Goal: Find specific page/section: Find specific page/section

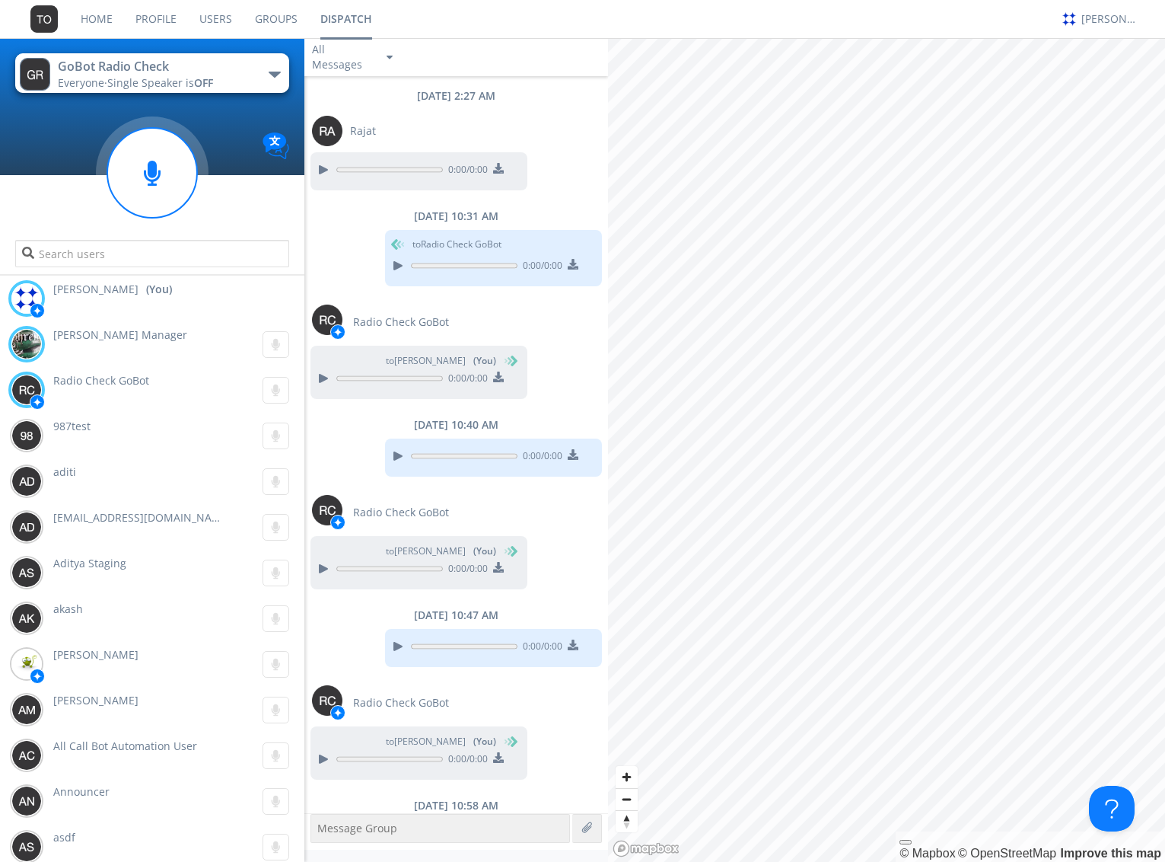
scroll to position [860, 0]
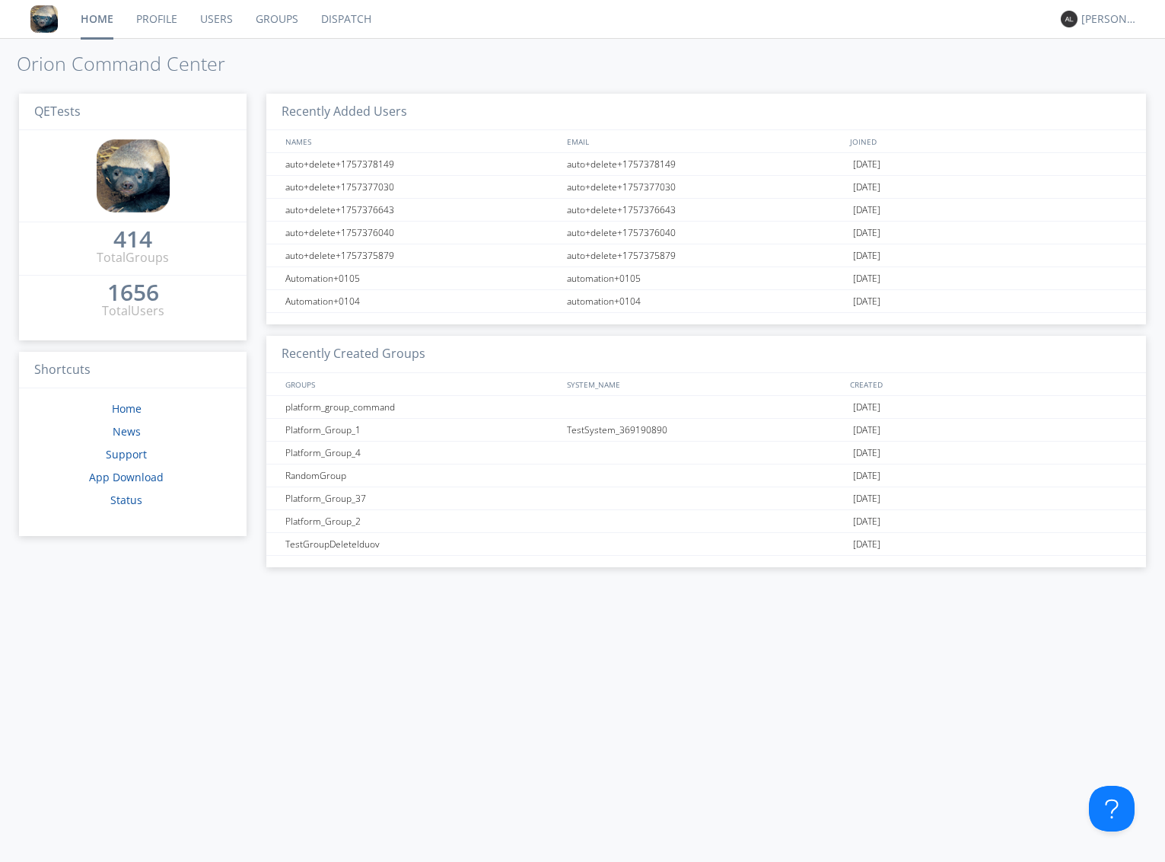
click at [362, 22] on link "Dispatch" at bounding box center [346, 19] width 73 height 38
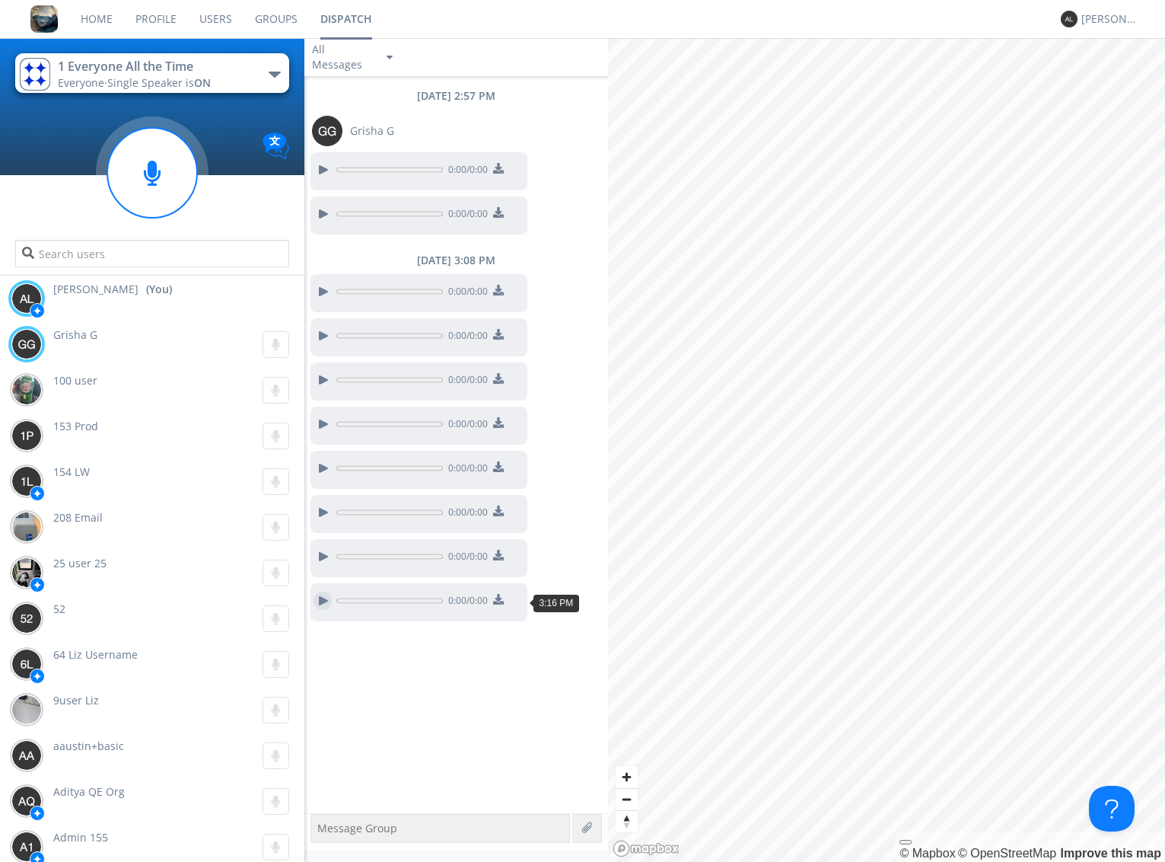
click at [326, 599] on div at bounding box center [323, 600] width 18 height 18
click at [155, 177] on circle at bounding box center [152, 173] width 90 height 90
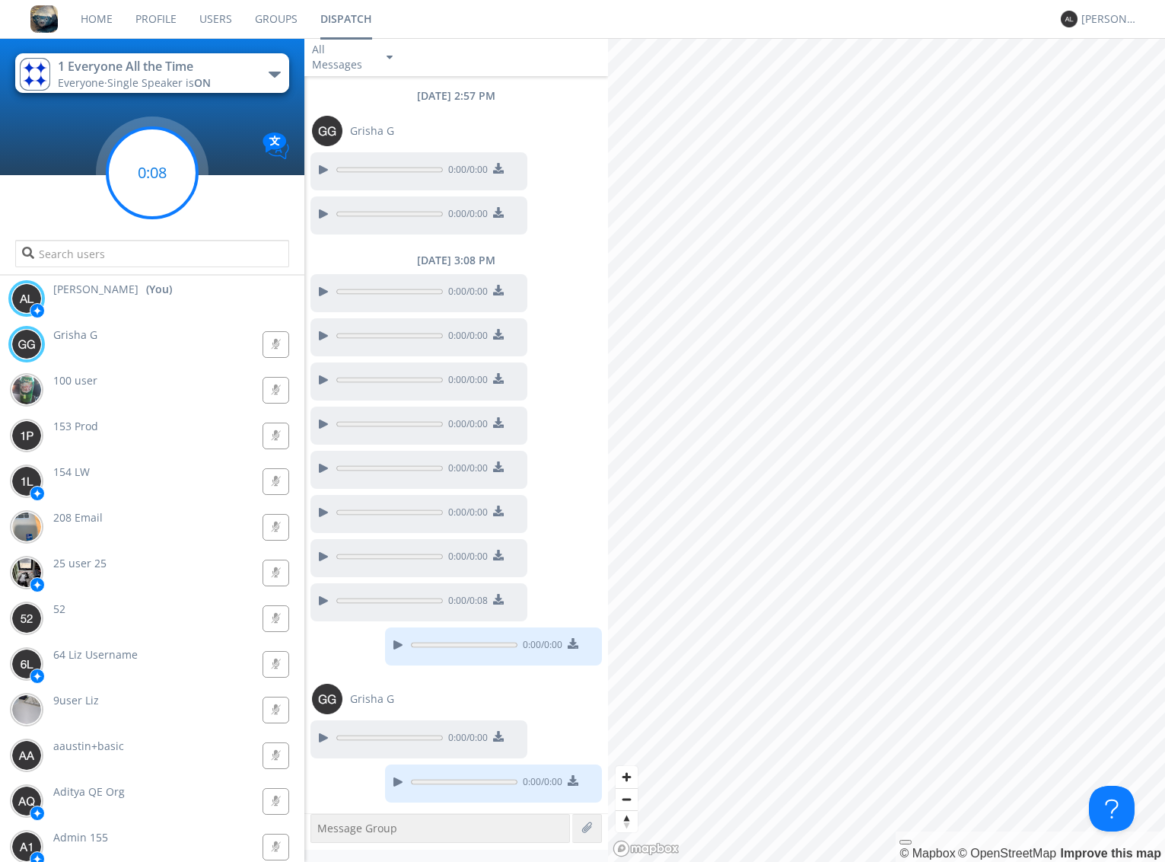
click at [157, 187] on circle at bounding box center [152, 173] width 90 height 90
click at [155, 189] on circle at bounding box center [152, 173] width 90 height 90
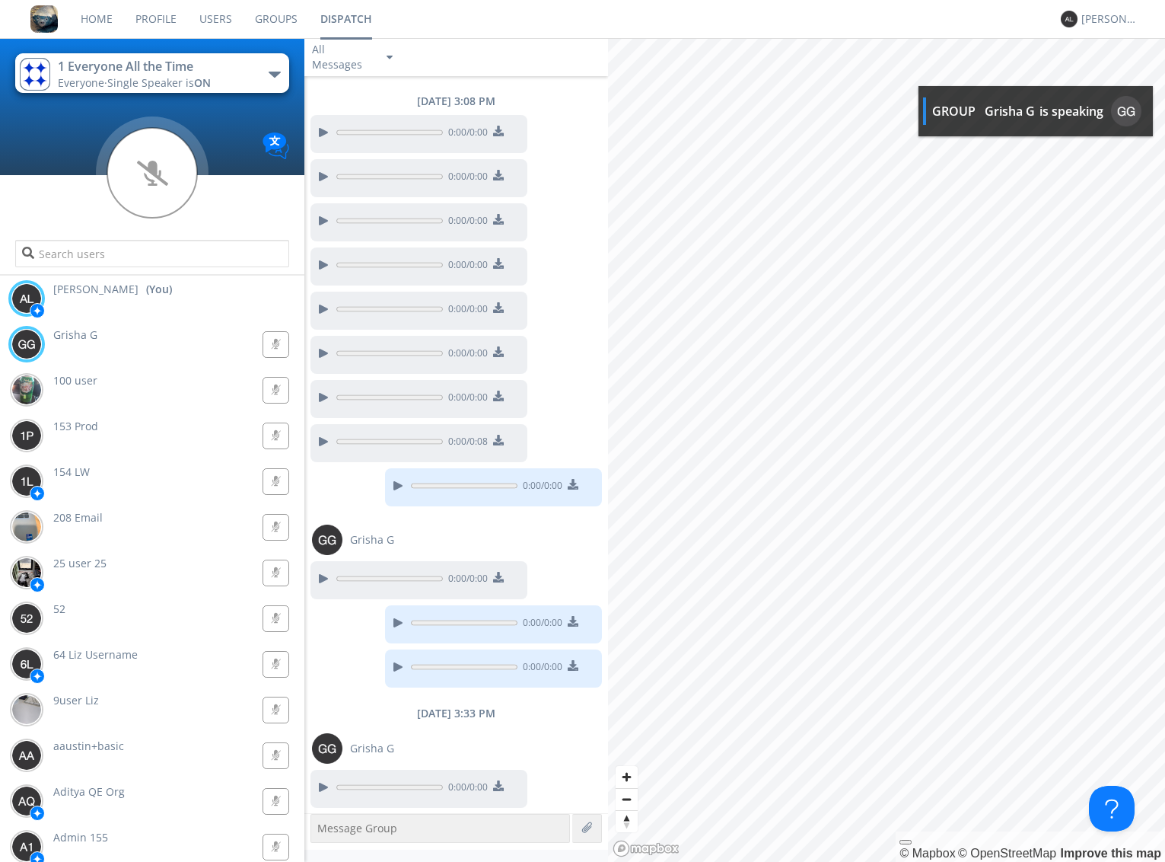
scroll to position [160, 0]
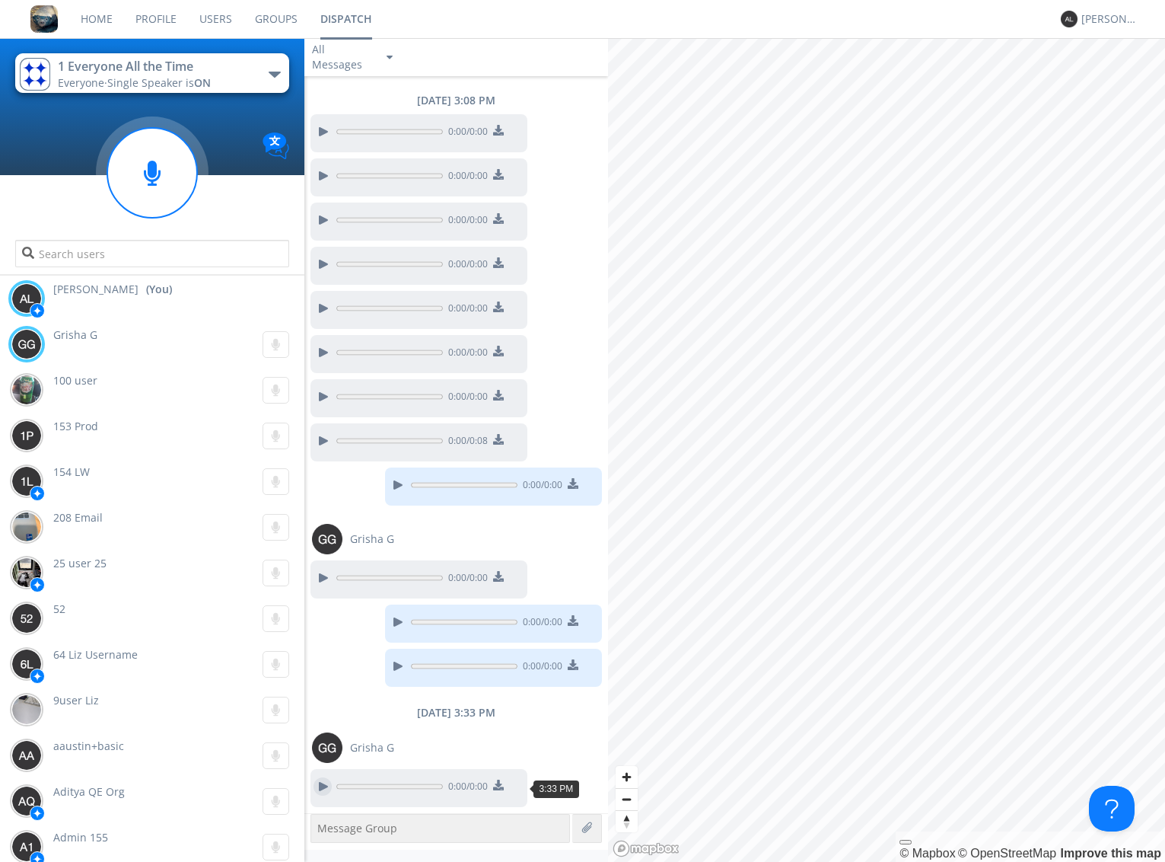
click at [319, 789] on div at bounding box center [323, 786] width 18 height 18
click at [326, 786] on div at bounding box center [323, 786] width 18 height 18
click at [324, 789] on div at bounding box center [323, 786] width 18 height 18
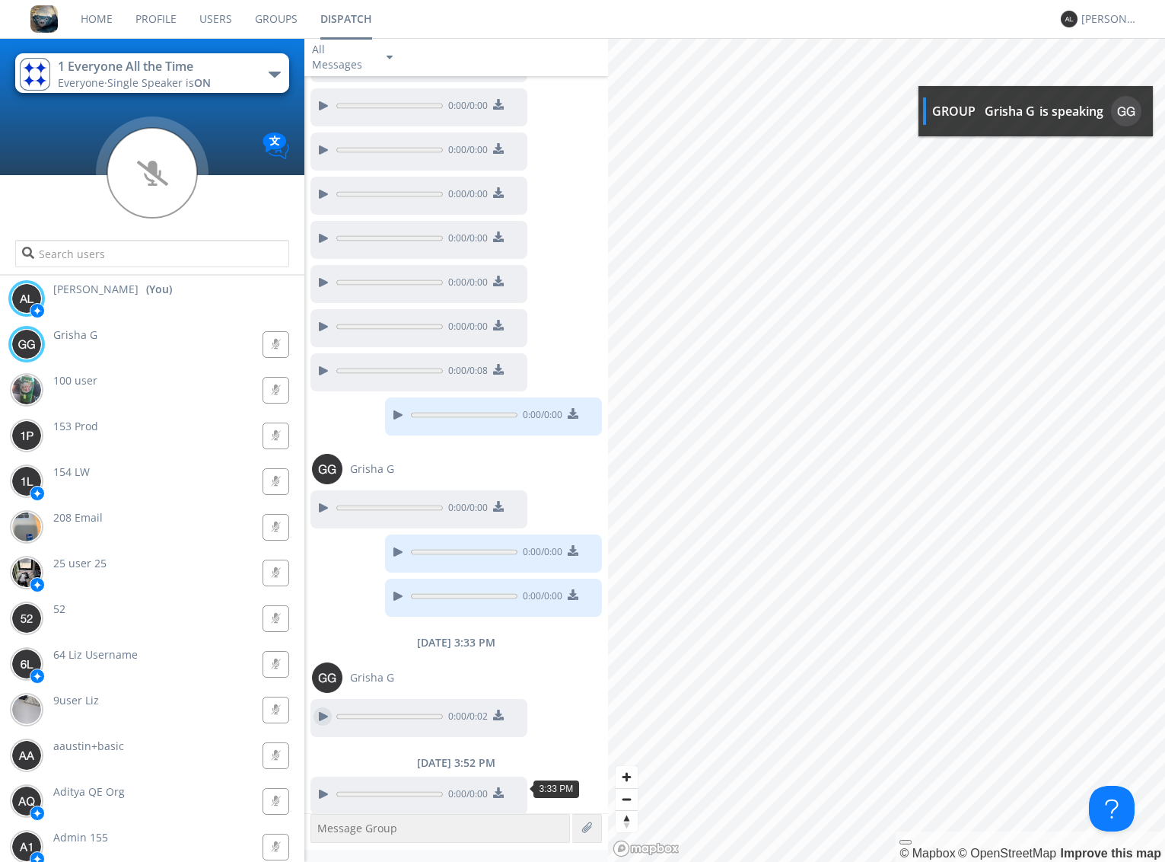
scroll to position [237, 0]
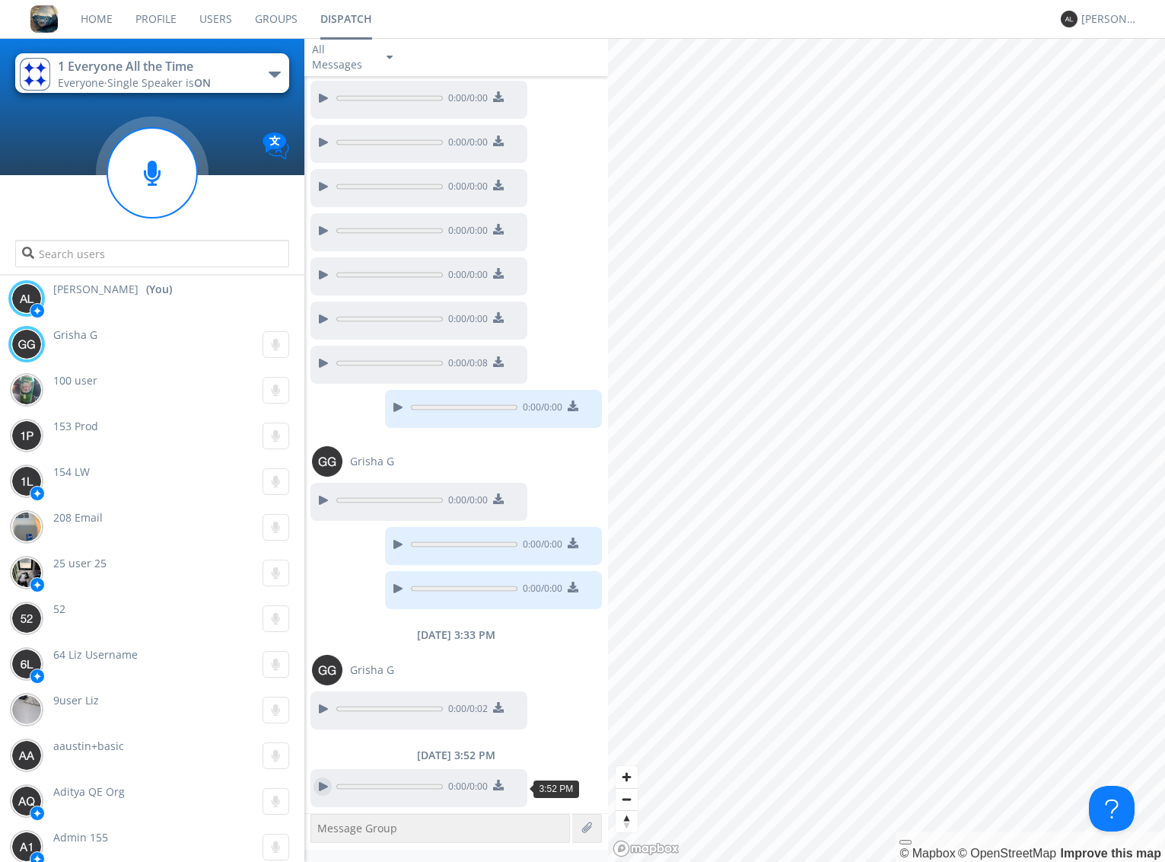
click at [323, 789] on div at bounding box center [323, 786] width 18 height 18
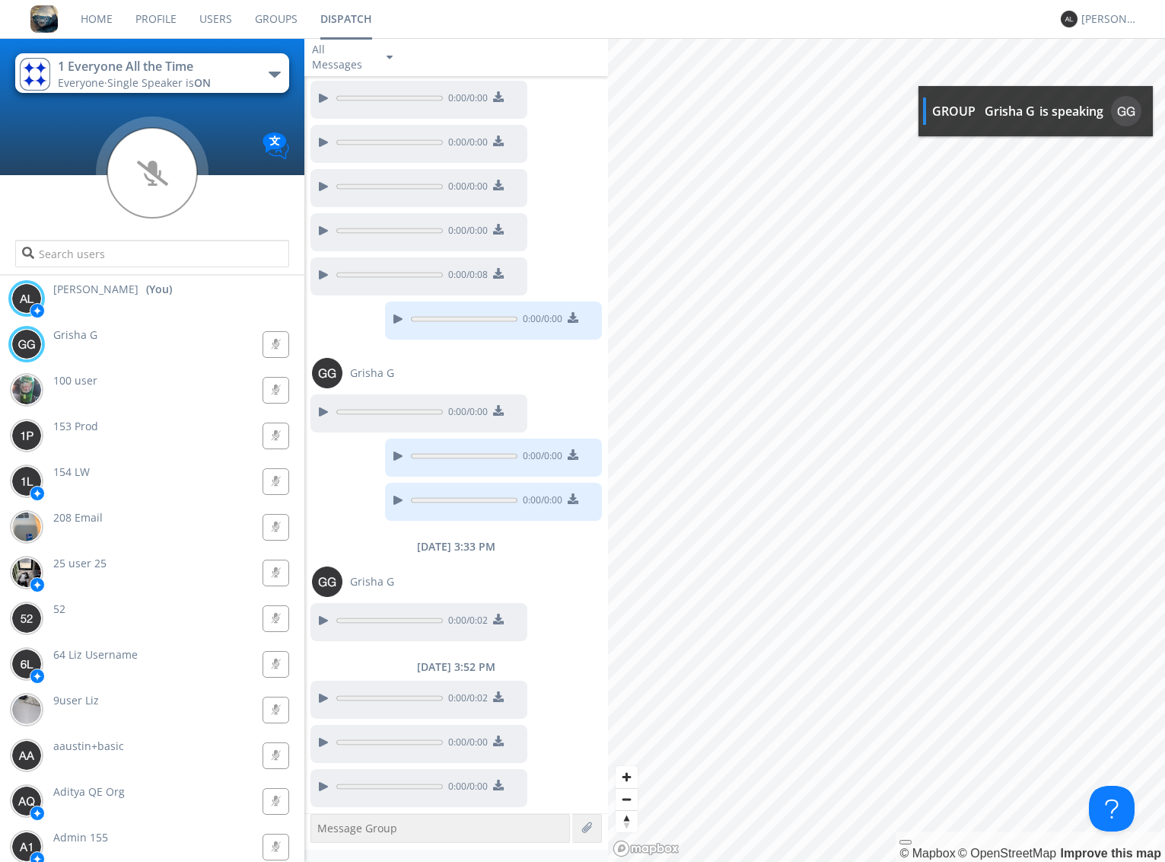
scroll to position [370, 0]
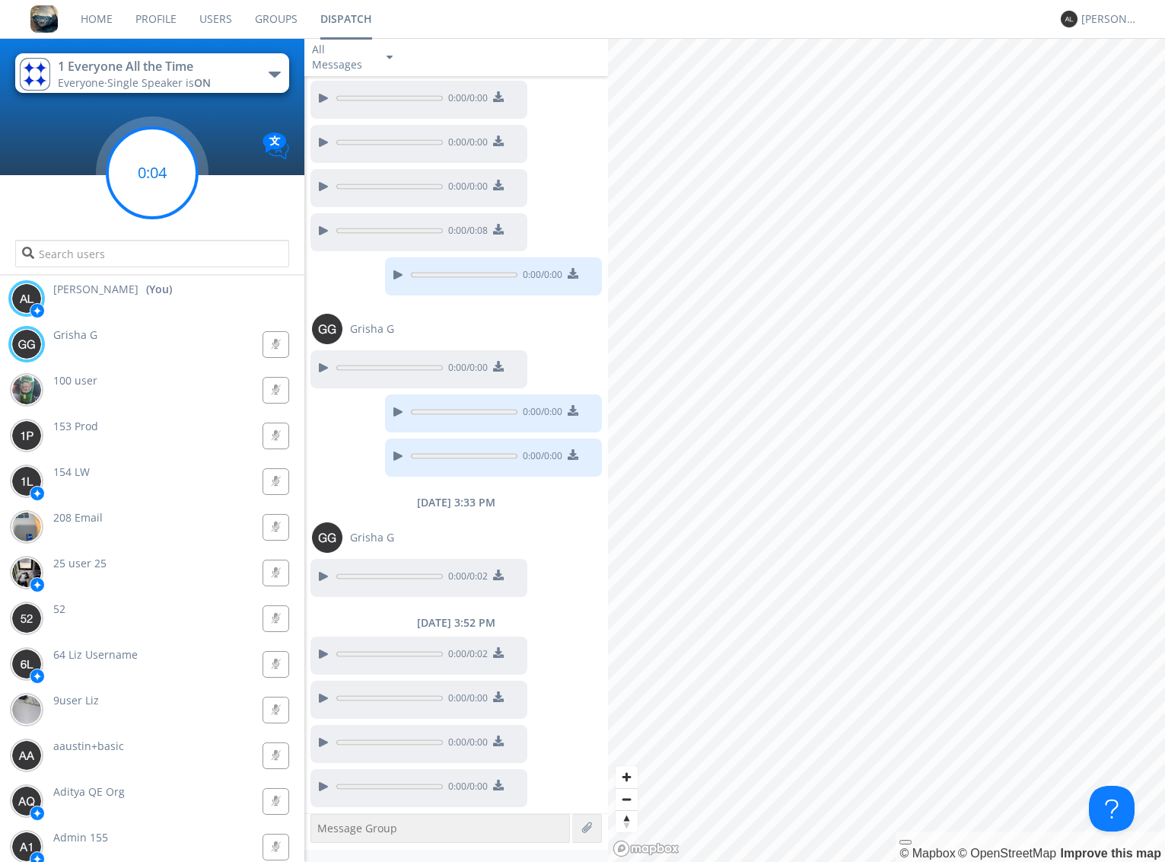
click at [160, 185] on circle at bounding box center [152, 173] width 90 height 90
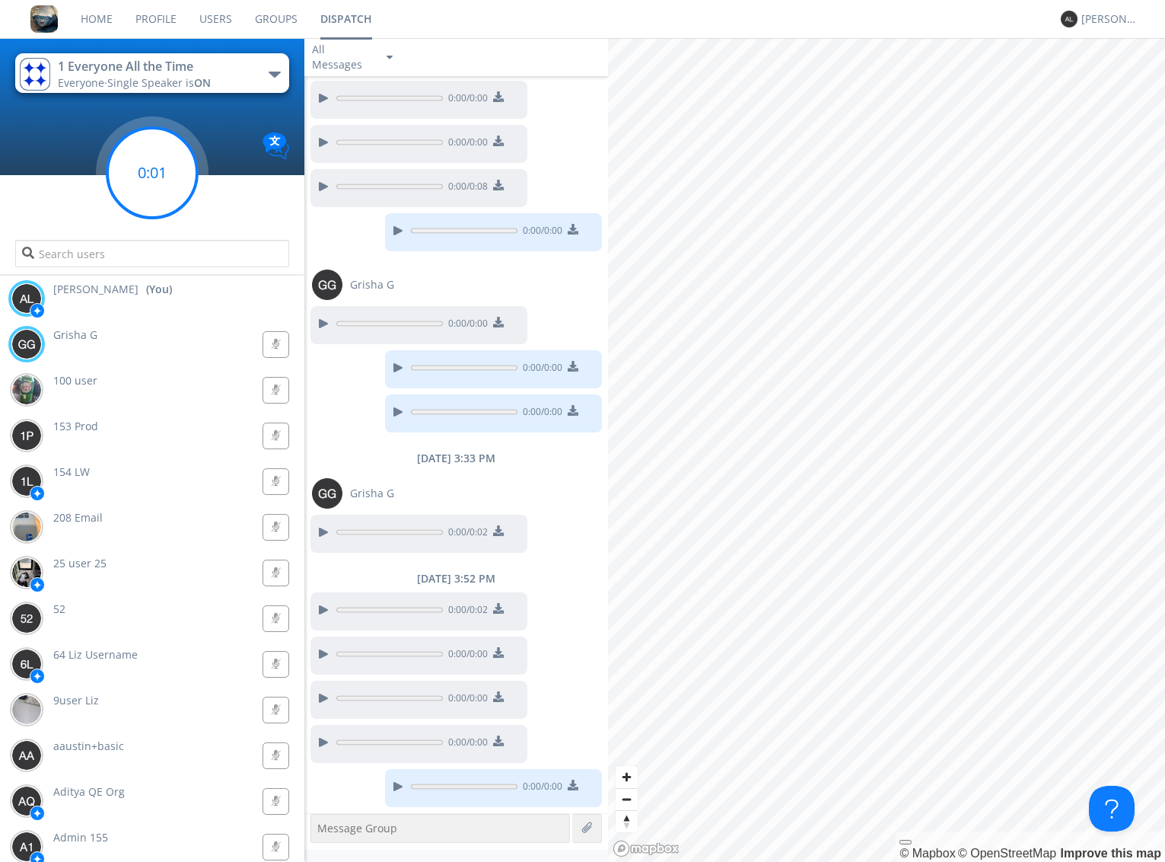
click at [151, 183] on g at bounding box center [152, 173] width 90 height 90
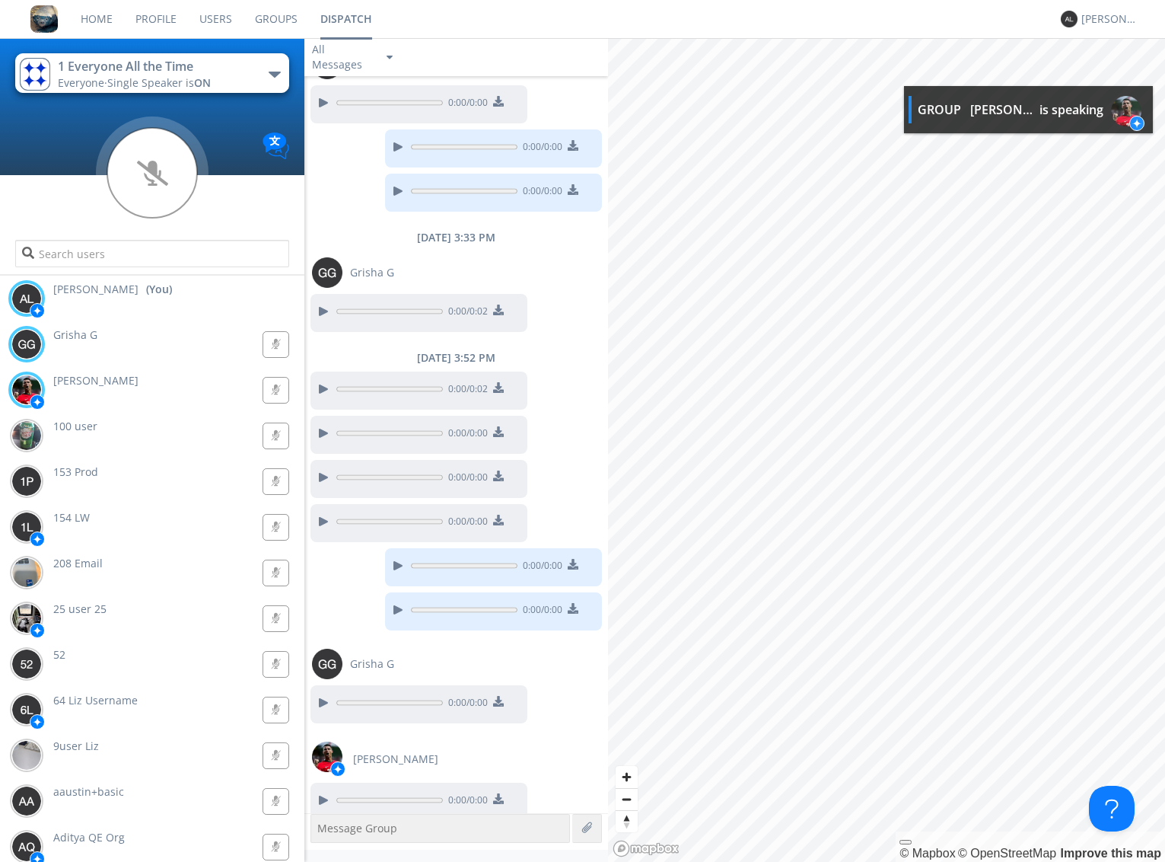
scroll to position [694, 0]
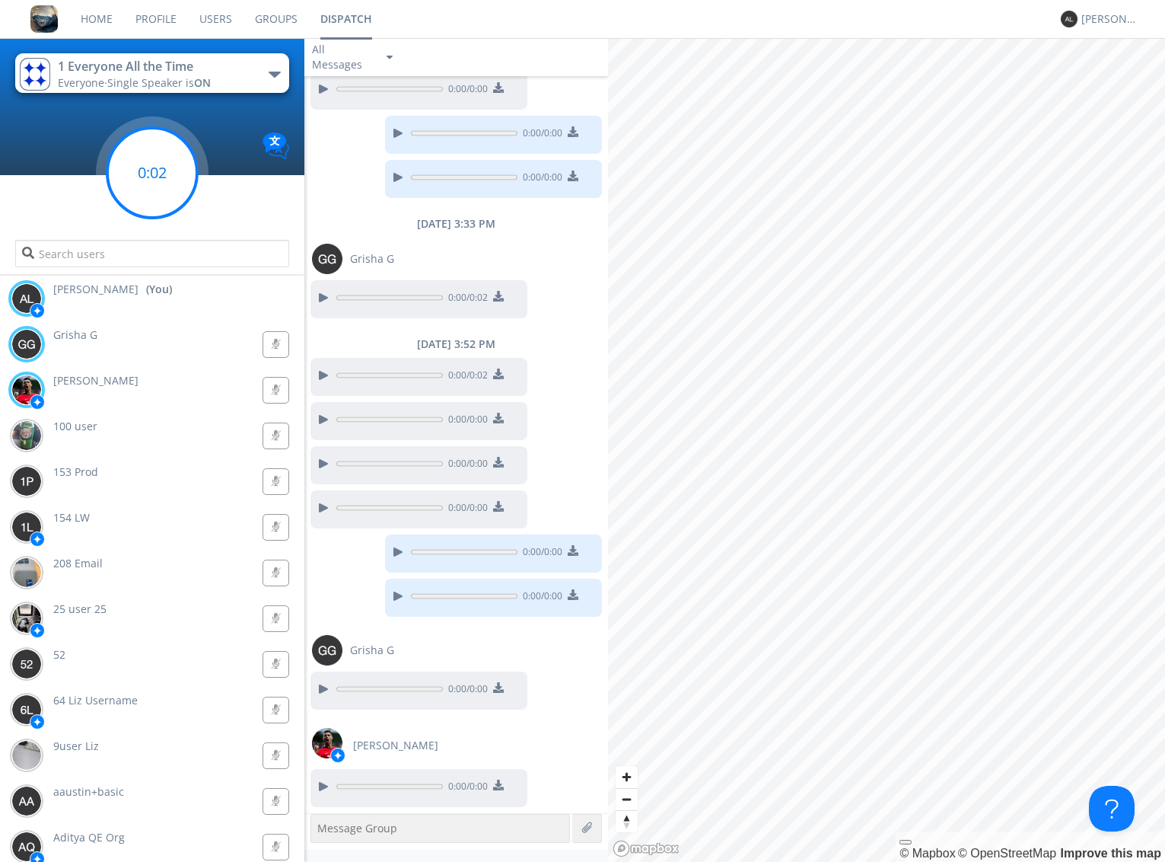
click at [161, 180] on circle at bounding box center [152, 173] width 90 height 90
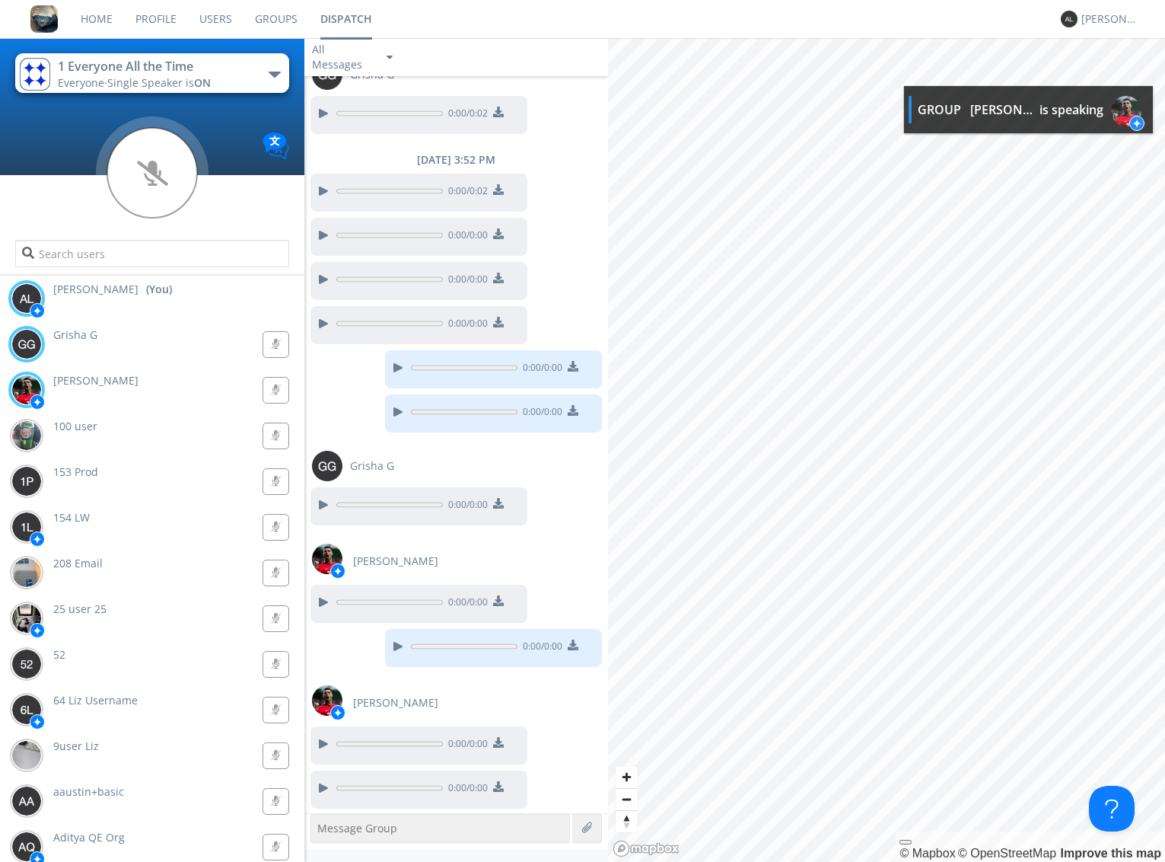
scroll to position [880, 0]
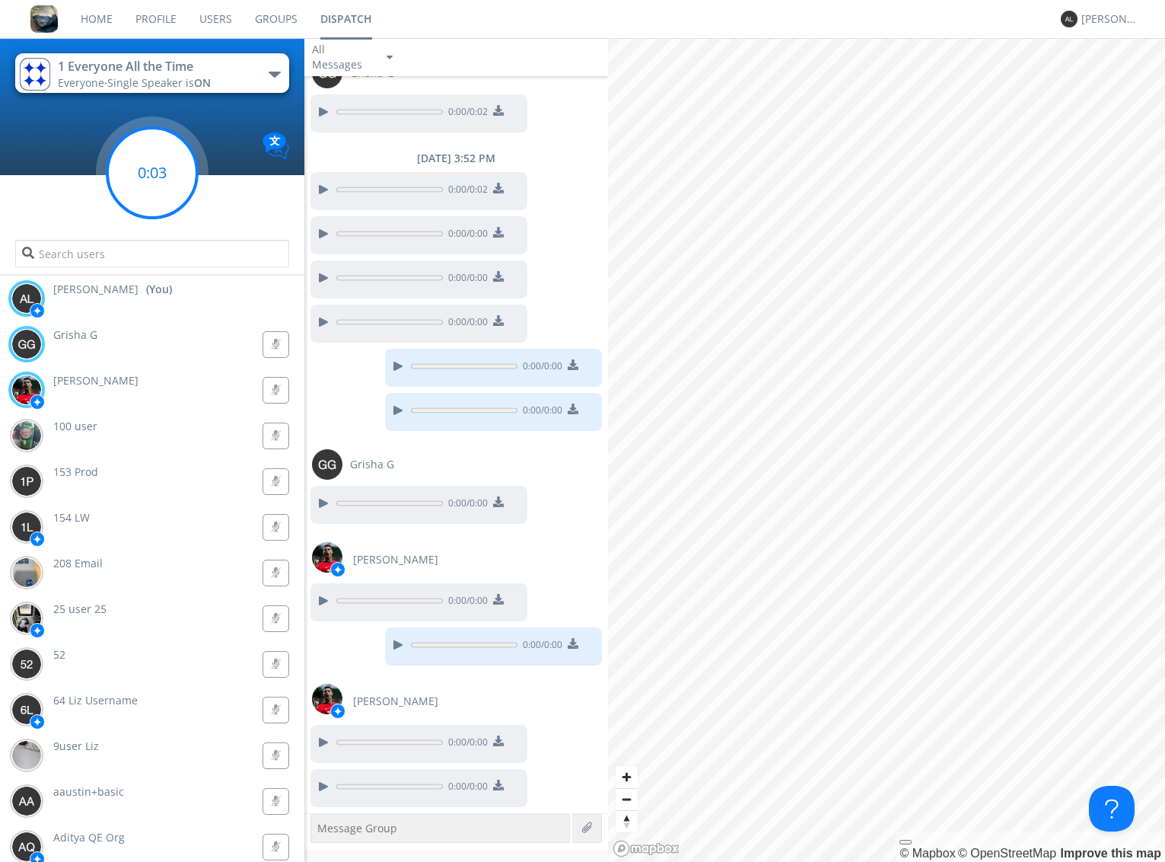
click at [149, 159] on circle at bounding box center [152, 173] width 90 height 90
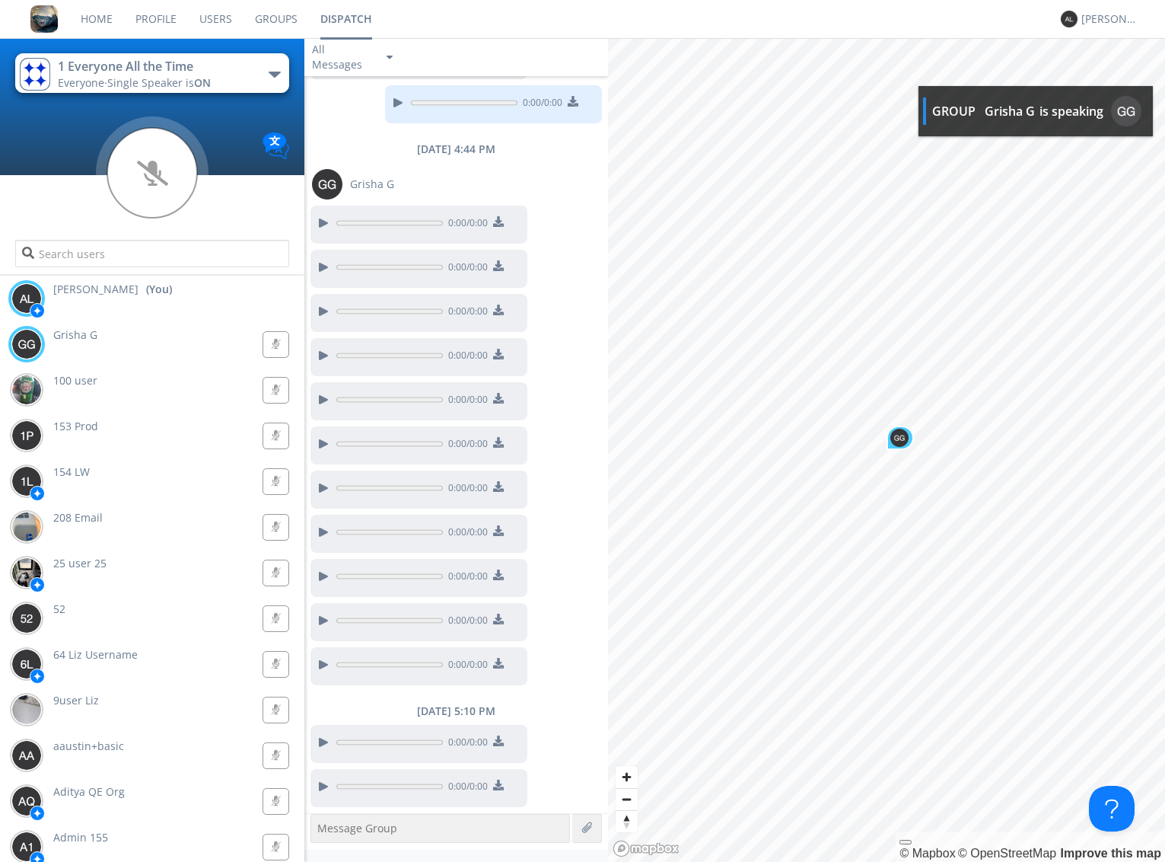
scroll to position [1652, 0]
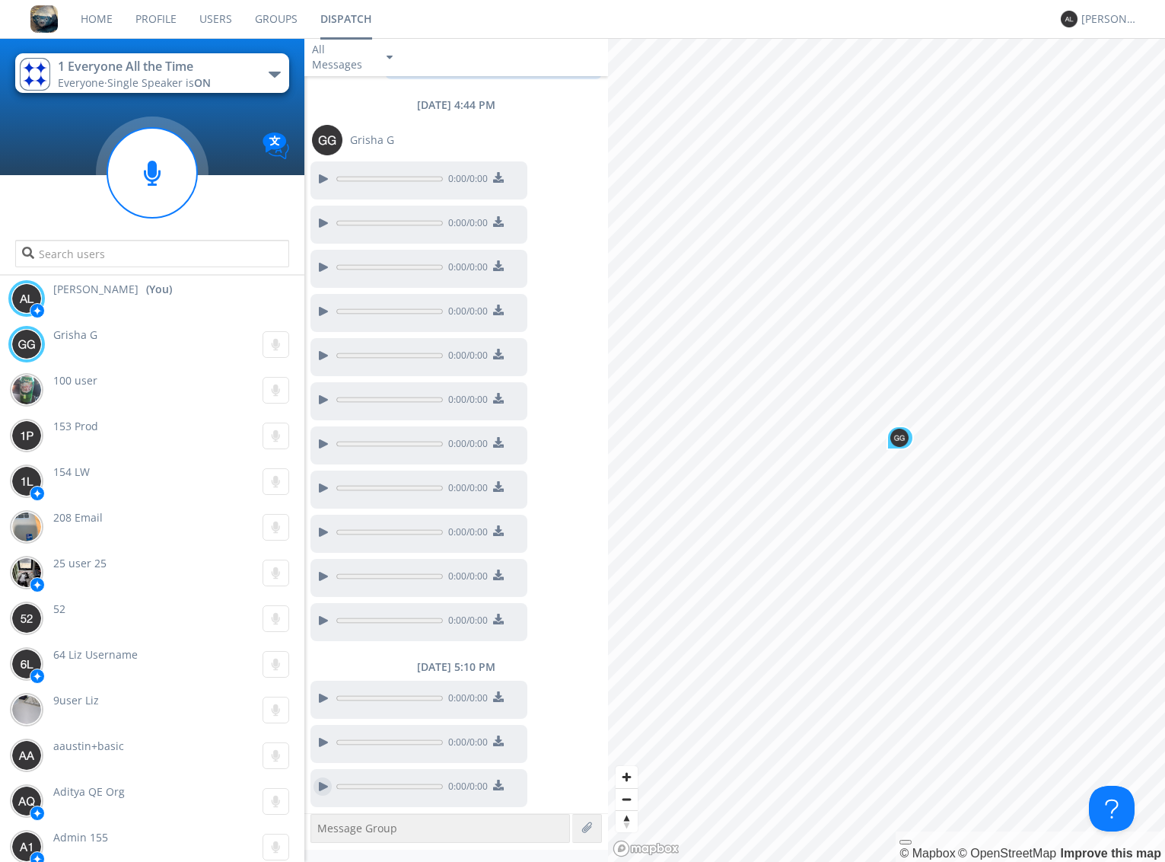
click at [326, 786] on div at bounding box center [323, 786] width 18 height 18
click at [329, 786] on div at bounding box center [323, 786] width 18 height 18
click at [325, 789] on div at bounding box center [323, 786] width 18 height 18
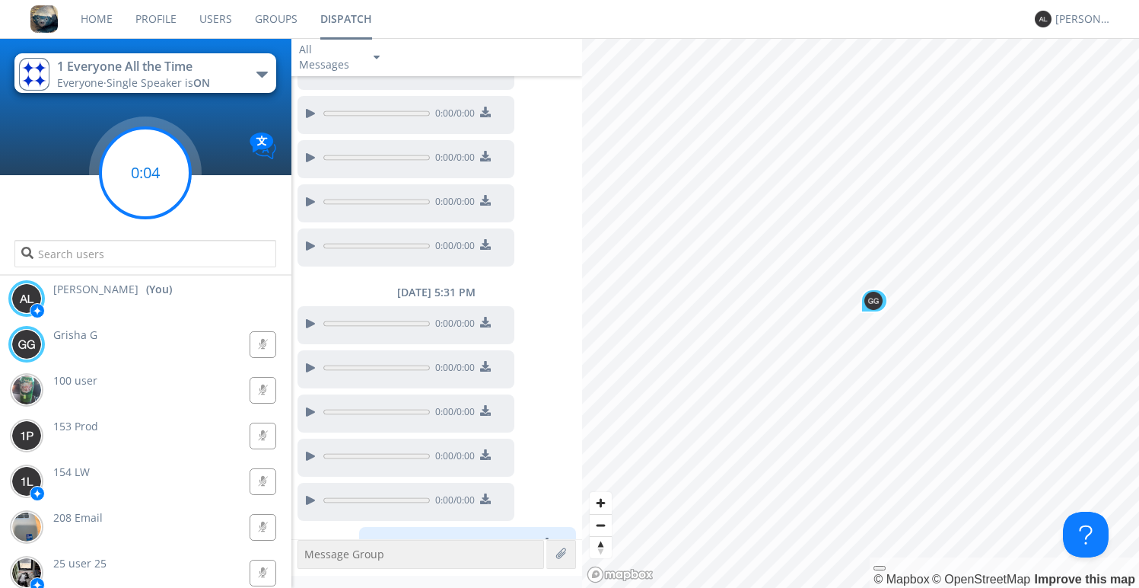
scroll to position [2950, 0]
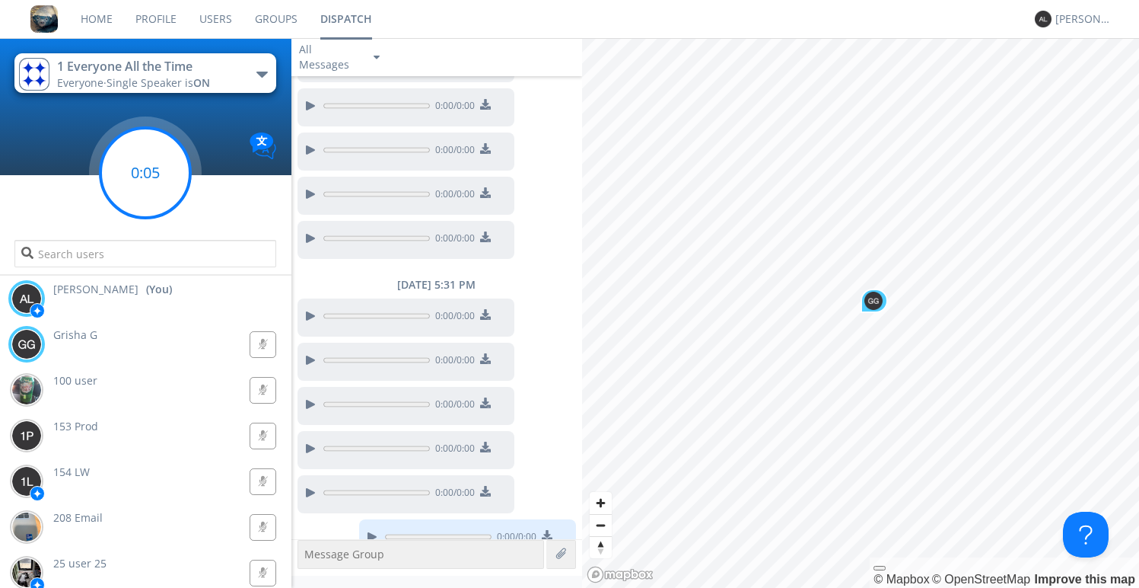
click at [145, 177] on g at bounding box center [145, 173] width 90 height 90
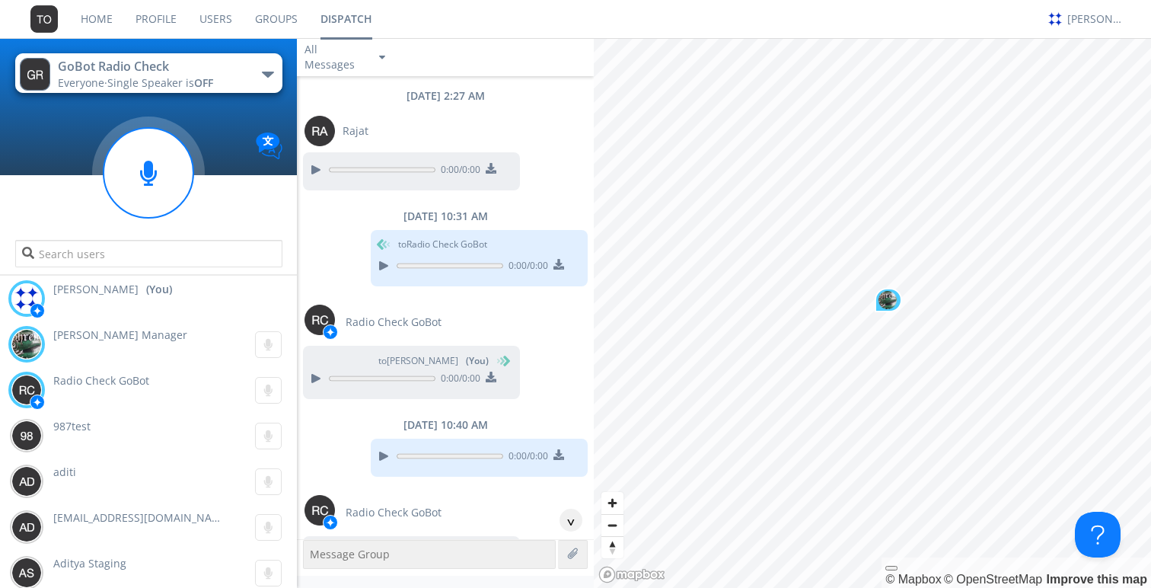
scroll to position [853, 0]
